Goal: Task Accomplishment & Management: Use online tool/utility

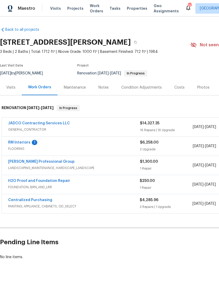
click at [108, 86] on div "Notes" at bounding box center [103, 87] width 23 height 15
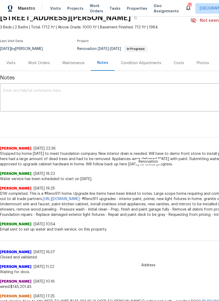
scroll to position [25, 0]
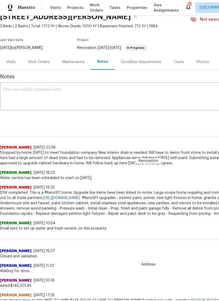
click at [187, 137] on div "Renovation [PERSON_NAME] [DATE] 22:36 Stopped by home [DATE] to meet foundation…" at bounding box center [148, 147] width 297 height 38
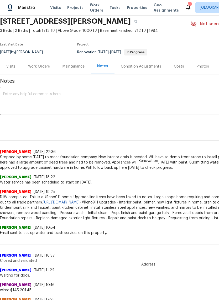
scroll to position [20, 0]
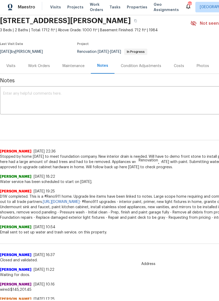
click at [176, 67] on div "Costs" at bounding box center [179, 67] width 10 height 5
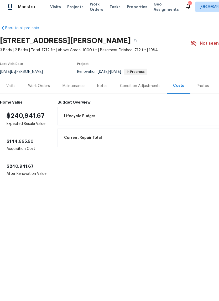
click at [43, 88] on div "Work Orders" at bounding box center [39, 87] width 22 height 5
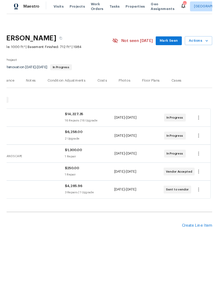
scroll to position [0, 78]
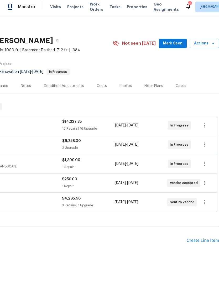
click at [207, 239] on div "Create Line Item" at bounding box center [203, 241] width 32 height 5
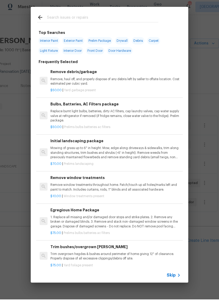
click at [132, 21] on input "text" at bounding box center [102, 20] width 111 height 8
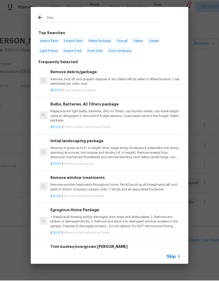
type input "Hvac"
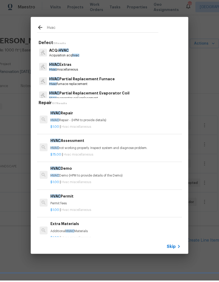
click at [78, 66] on p "HVAC Extras" at bounding box center [63, 66] width 29 height 6
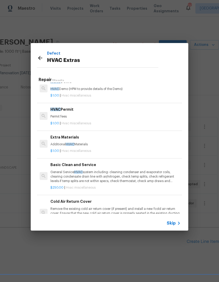
scroll to position [63, 0]
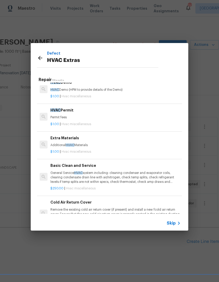
click at [86, 176] on p "General Service HVAC system including: cleaning condenser and evaporator coils,…" at bounding box center [115, 177] width 130 height 13
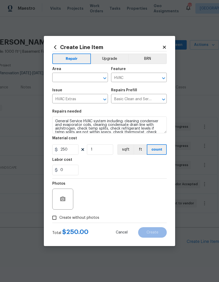
click at [90, 78] on input "text" at bounding box center [72, 78] width 41 height 8
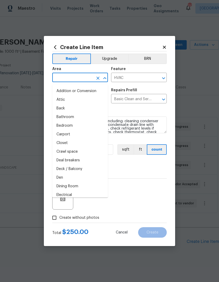
scroll to position [1, 0]
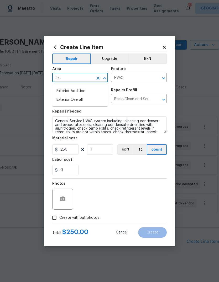
click at [81, 96] on li "Exterior Overall" at bounding box center [80, 100] width 56 height 9
type input "Exterior Overall"
click at [107, 148] on input "1" at bounding box center [100, 149] width 26 height 11
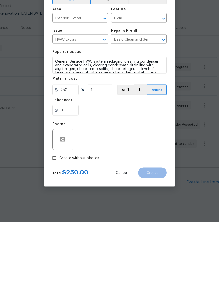
click at [55, 213] on input "Create without photos" at bounding box center [54, 218] width 10 height 10
checkbox input "true"
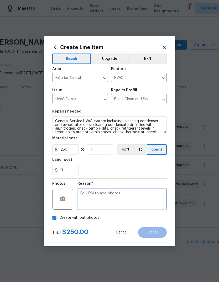
click at [140, 197] on textarea at bounding box center [121, 199] width 89 height 21
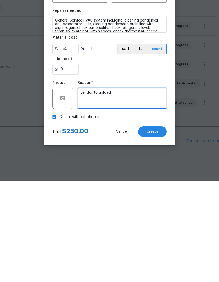
type textarea "Vendor to upload"
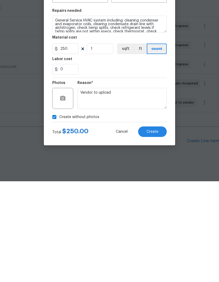
click at [159, 227] on button "Create" at bounding box center [152, 232] width 29 height 11
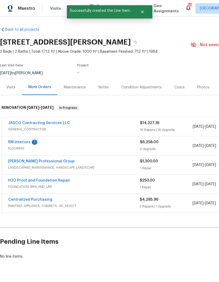
scroll to position [0, 0]
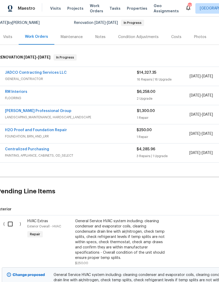
scroll to position [51, 3]
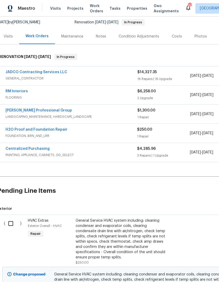
click at [11, 223] on input "checkbox" at bounding box center [12, 223] width 15 height 11
checkbox input "true"
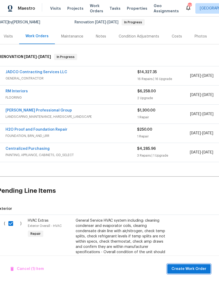
click at [200, 267] on span "Create Work Order" at bounding box center [188, 269] width 35 height 7
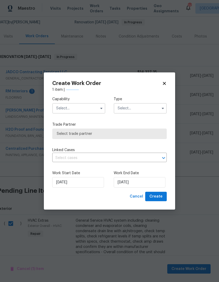
click at [96, 109] on input "text" at bounding box center [78, 108] width 53 height 11
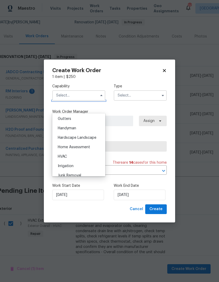
scroll to position [282, 0]
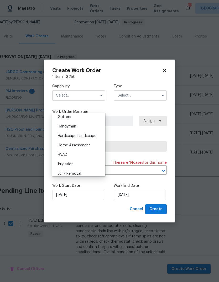
click at [80, 153] on div "HVAC" at bounding box center [79, 154] width 50 height 9
type input "HVAC"
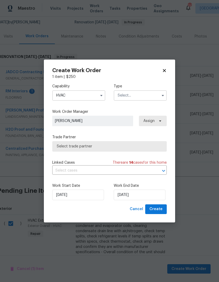
click at [147, 96] on input "text" at bounding box center [140, 95] width 53 height 11
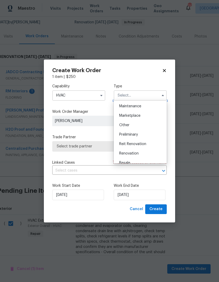
scroll to position [91, 0]
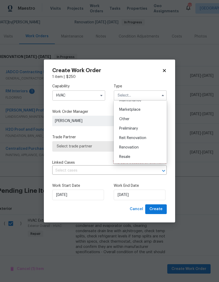
click at [137, 146] on span "Renovation" at bounding box center [128, 148] width 19 height 4
type input "Renovation"
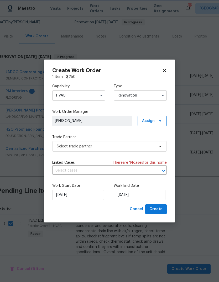
scroll to position [0, 0]
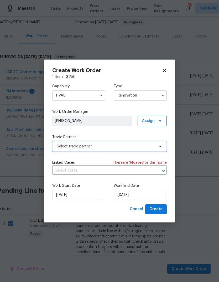
click at [155, 146] on span "Select trade partner" at bounding box center [109, 146] width 114 height 11
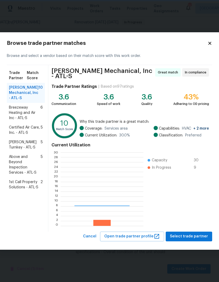
scroll to position [74, 82]
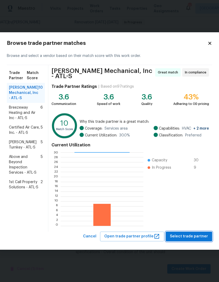
click at [194, 234] on span "Select trade partner" at bounding box center [189, 236] width 38 height 7
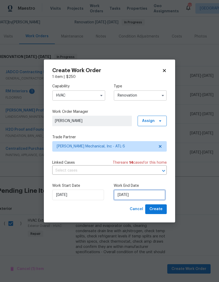
click at [153, 196] on input "8/21/2025" at bounding box center [140, 195] width 52 height 11
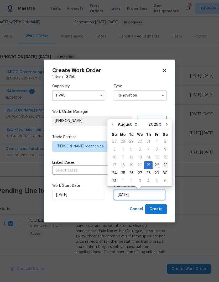
scroll to position [4, 0]
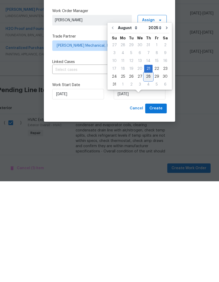
click at [148, 174] on div "28" at bounding box center [148, 177] width 8 height 7
type input "8/28/2025"
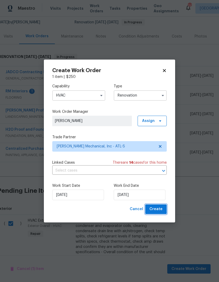
click at [161, 209] on span "Create" at bounding box center [155, 209] width 13 height 7
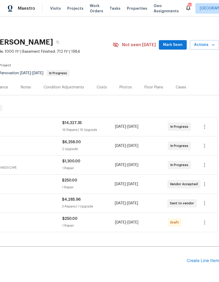
scroll to position [0, 78]
click at [206, 220] on icon "button" at bounding box center [204, 223] width 6 height 6
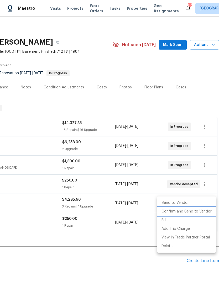
click at [198, 211] on li "Confirm and Send to Vendor" at bounding box center [186, 211] width 59 height 9
click at [195, 80] on div at bounding box center [109, 141] width 219 height 282
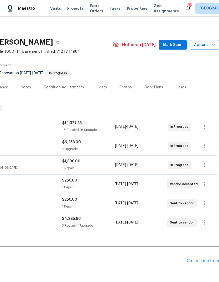
click at [162, 249] on h2 "Pending Line Items" at bounding box center [54, 261] width 264 height 24
click at [175, 42] on span "Mark Seen" at bounding box center [172, 45] width 19 height 7
